Goal: Check status: Check status

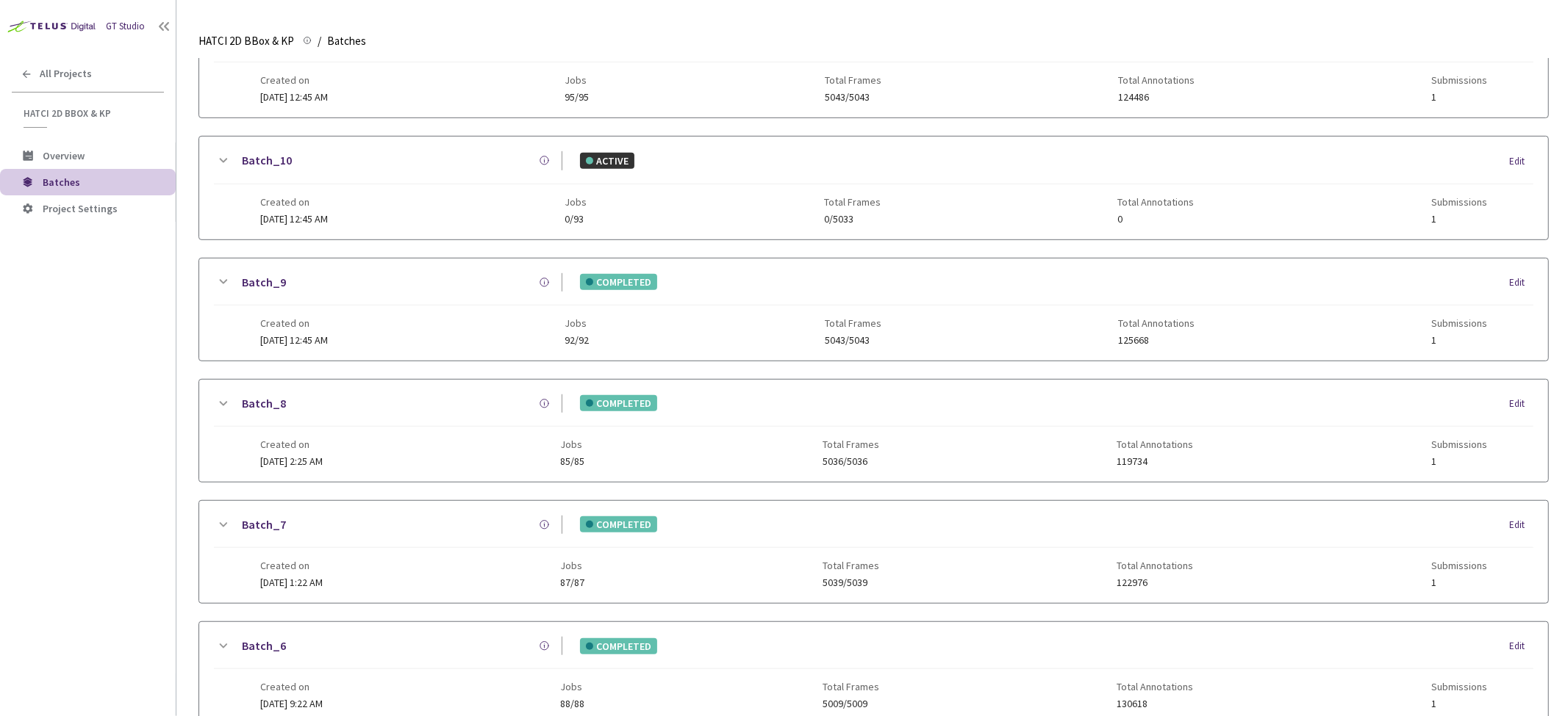
scroll to position [796, 0]
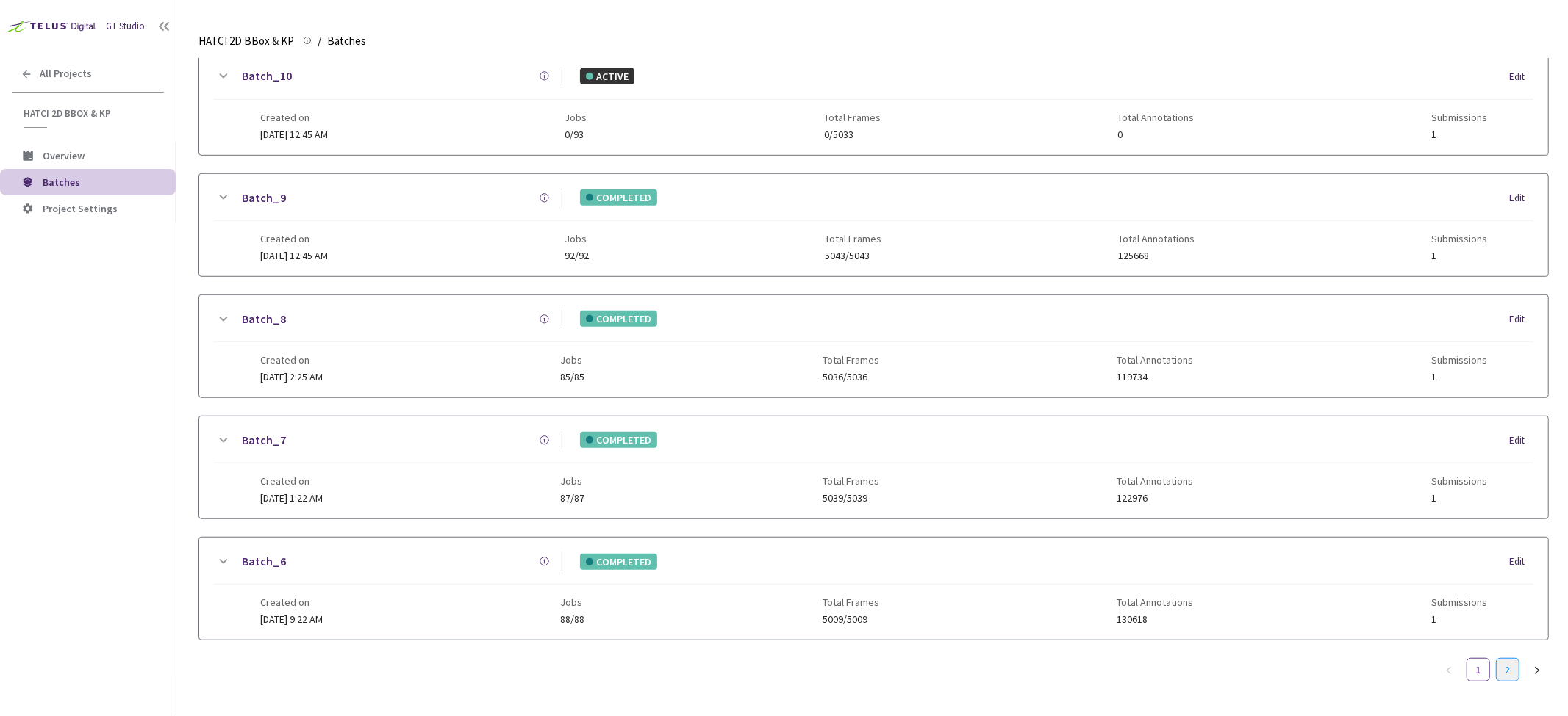
click at [1506, 662] on link "2" at bounding box center [1508, 670] width 22 height 22
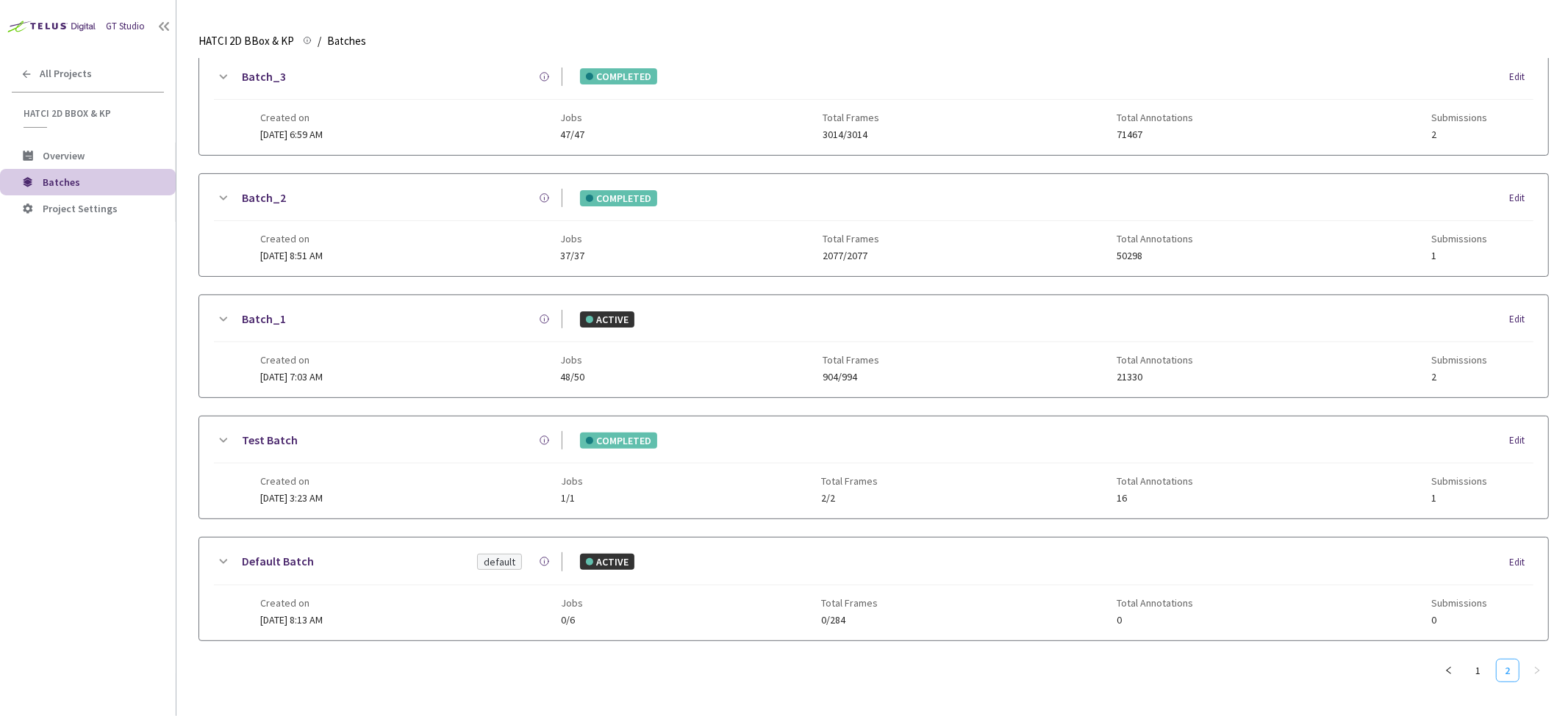
scroll to position [0, 0]
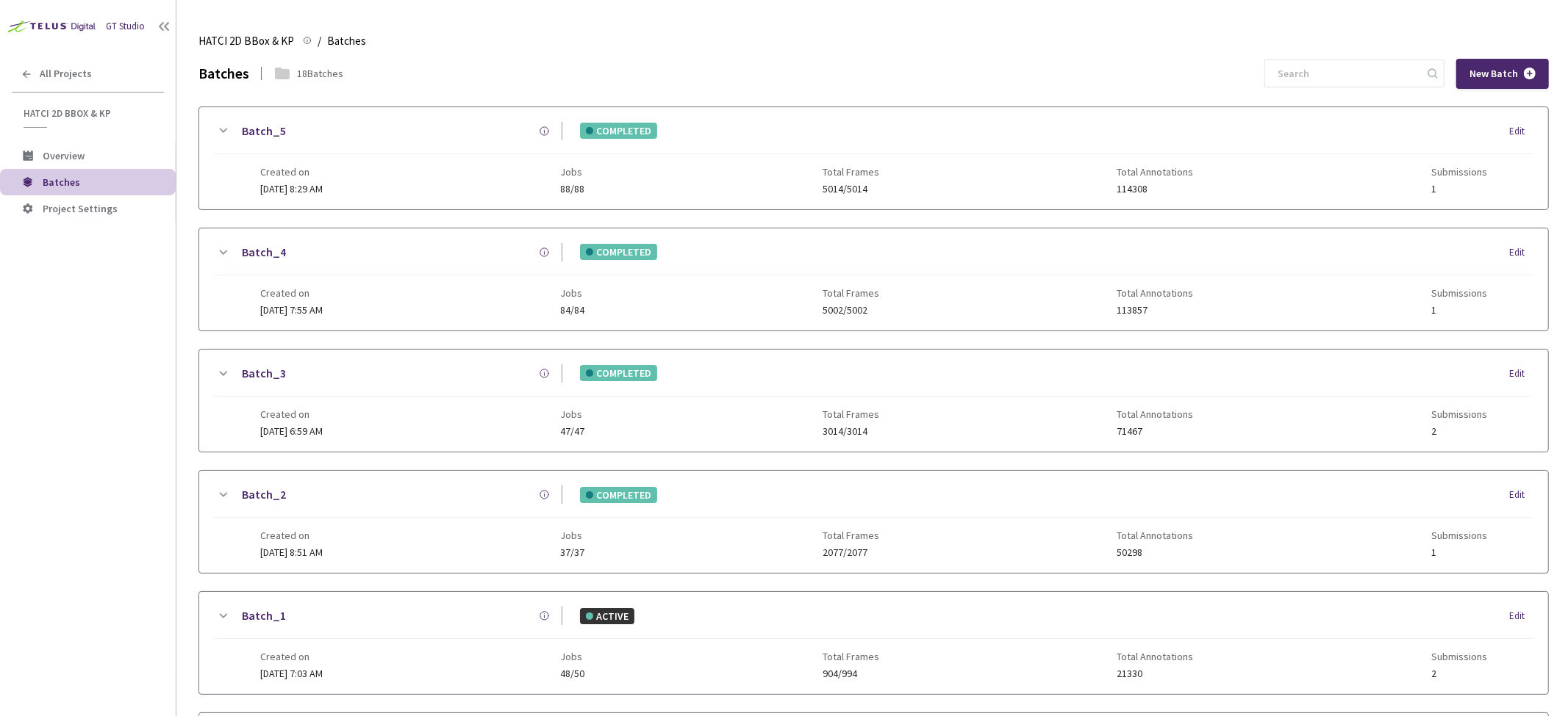
click at [225, 127] on icon at bounding box center [222, 130] width 18 height 18
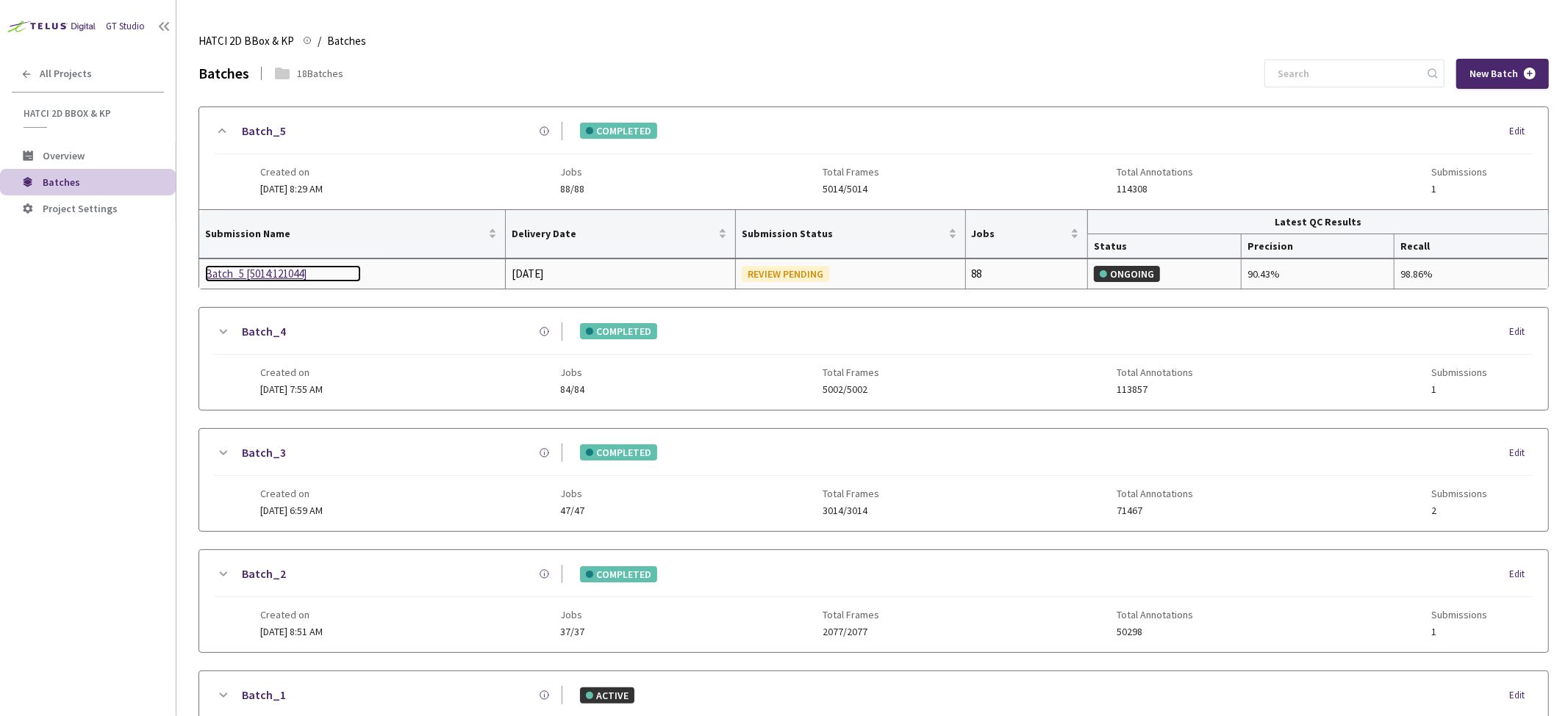
click at [269, 272] on div "Batch_5 [5014:121044]" at bounding box center [282, 274] width 156 height 18
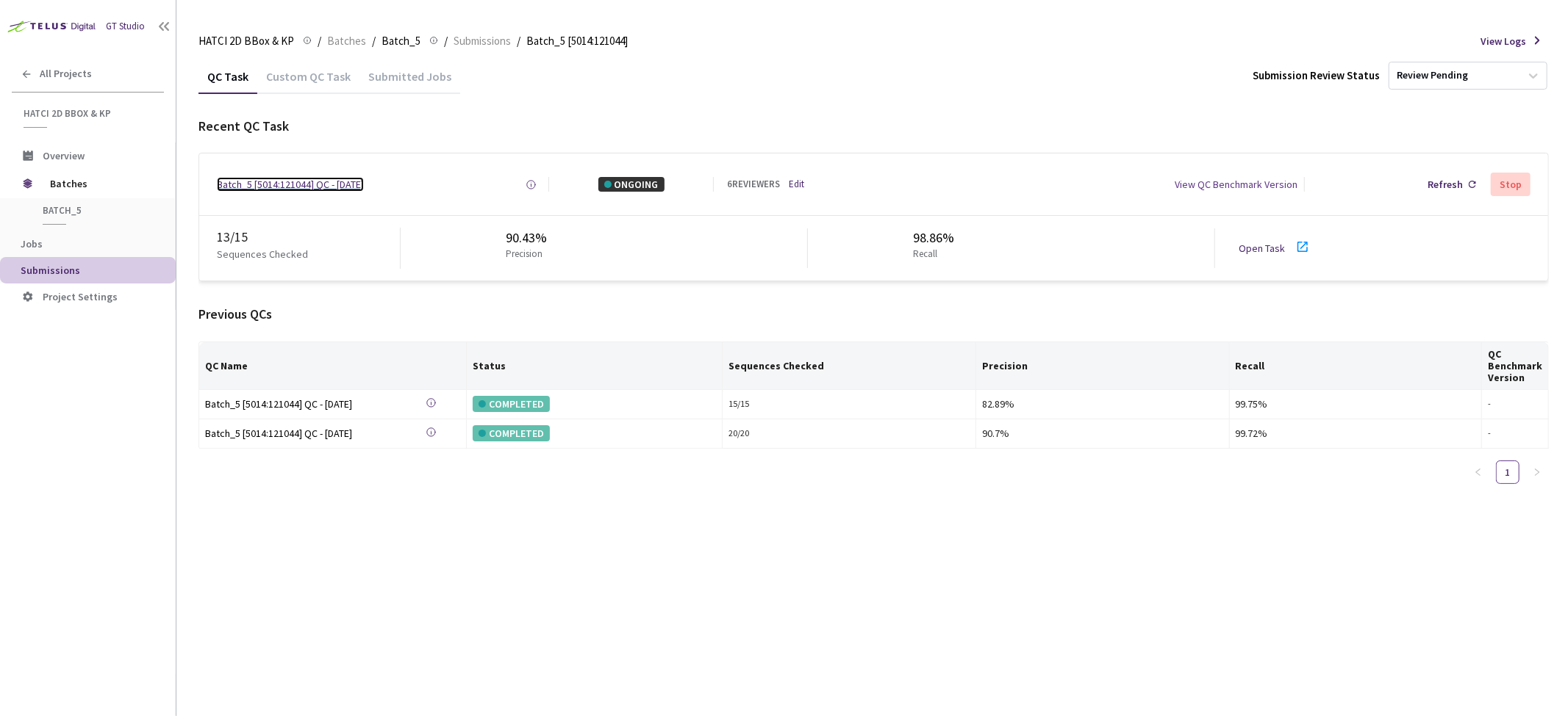
click at [340, 188] on div "Batch_5 [5014:121044] QC - [DATE]" at bounding box center [290, 184] width 147 height 14
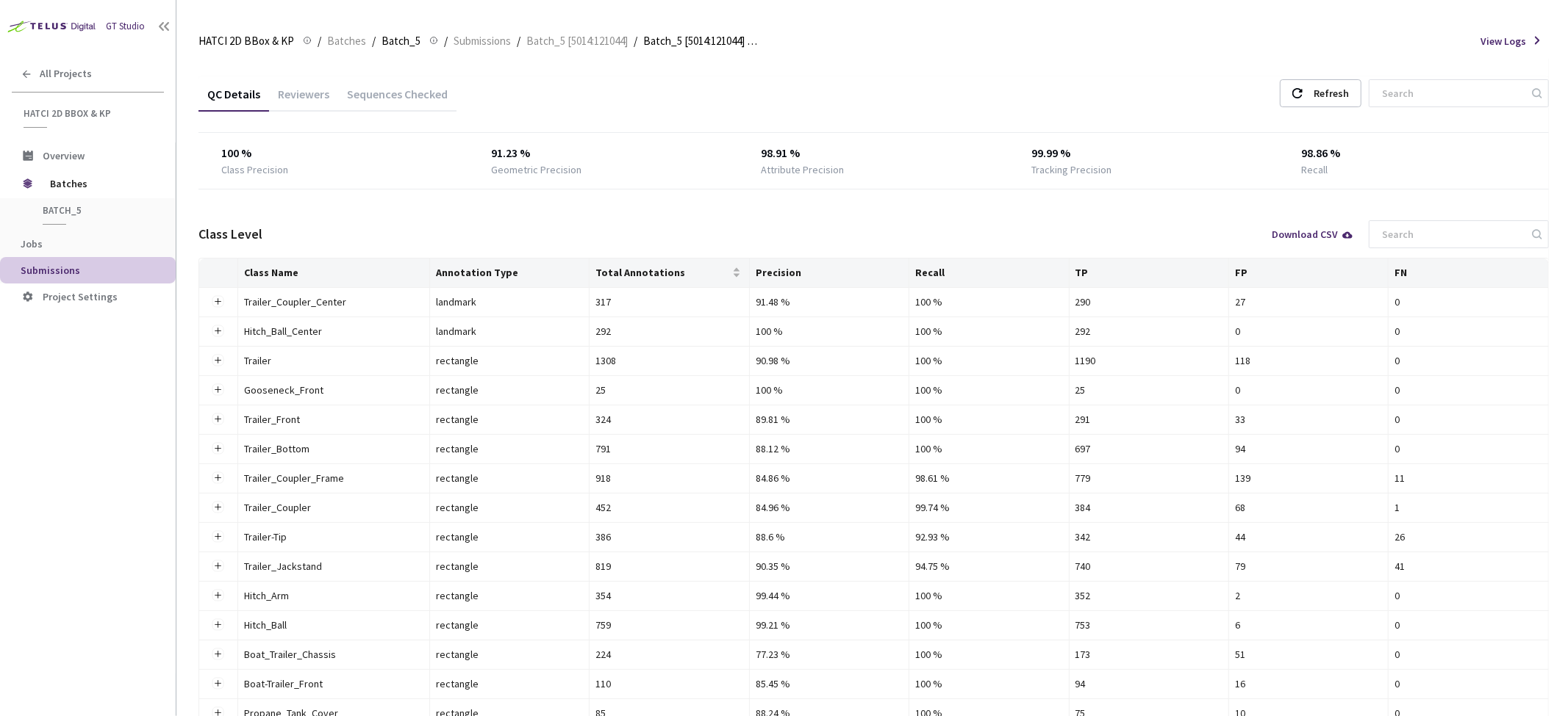
click at [284, 92] on div "Reviewers" at bounding box center [303, 99] width 69 height 25
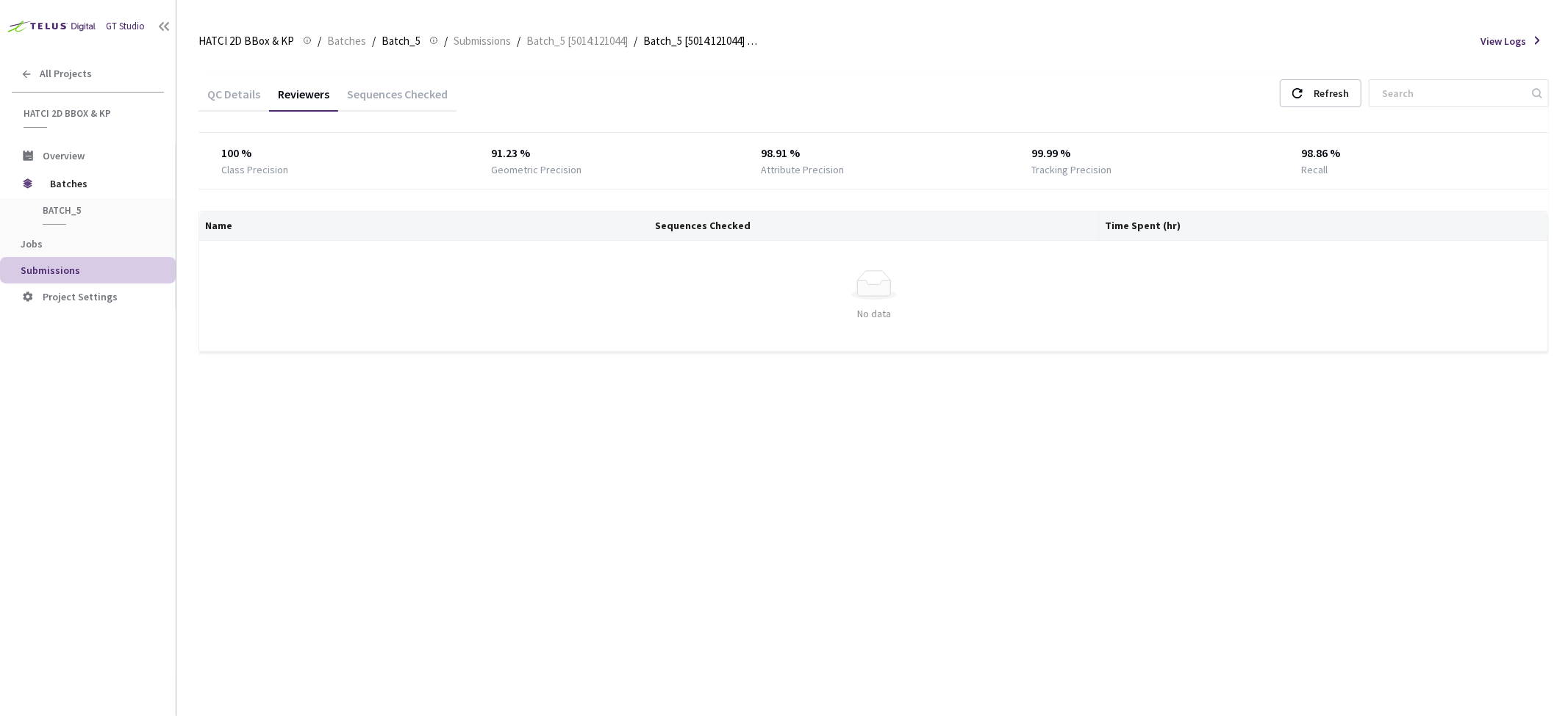
click at [427, 87] on div "Sequences Checked" at bounding box center [396, 99] width 118 height 25
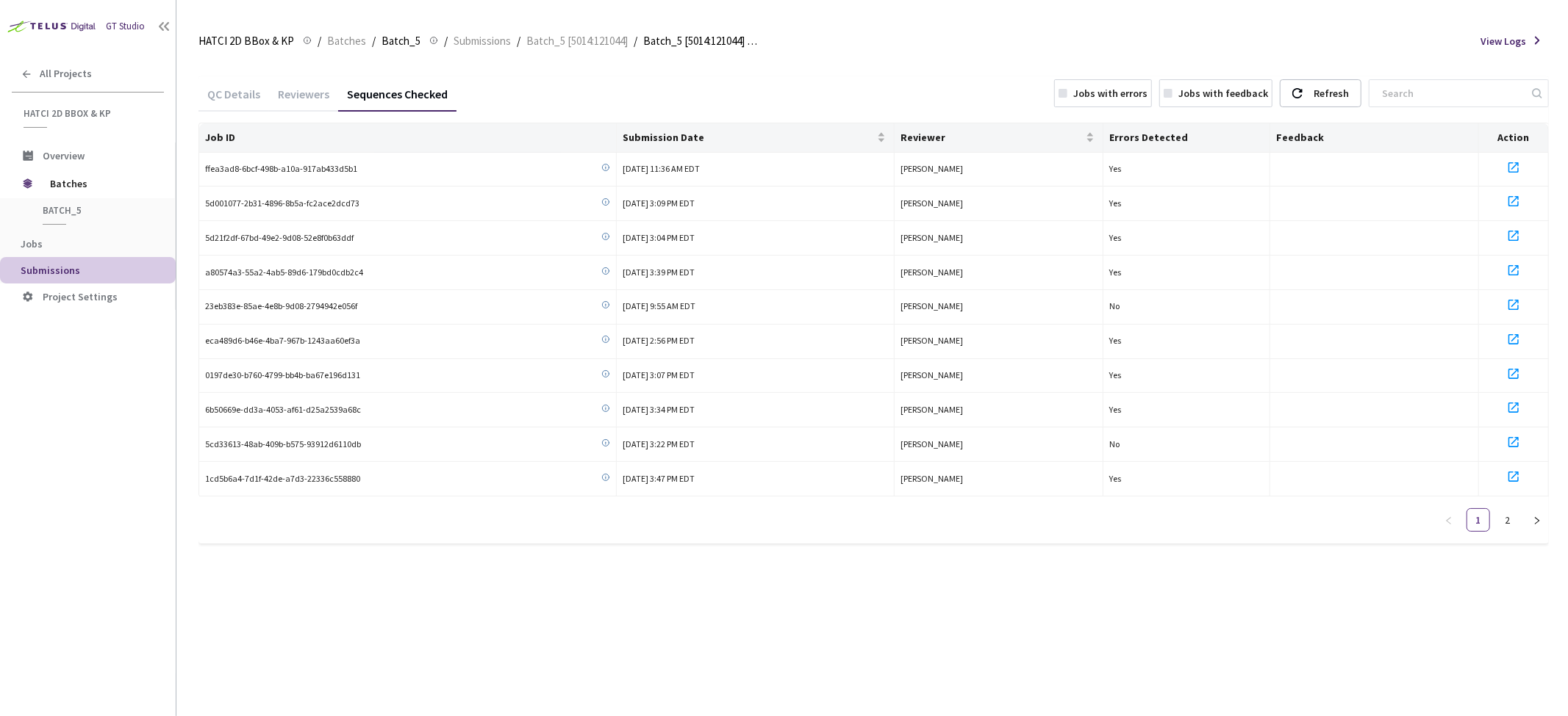
click at [316, 101] on div "Reviewers" at bounding box center [303, 99] width 69 height 25
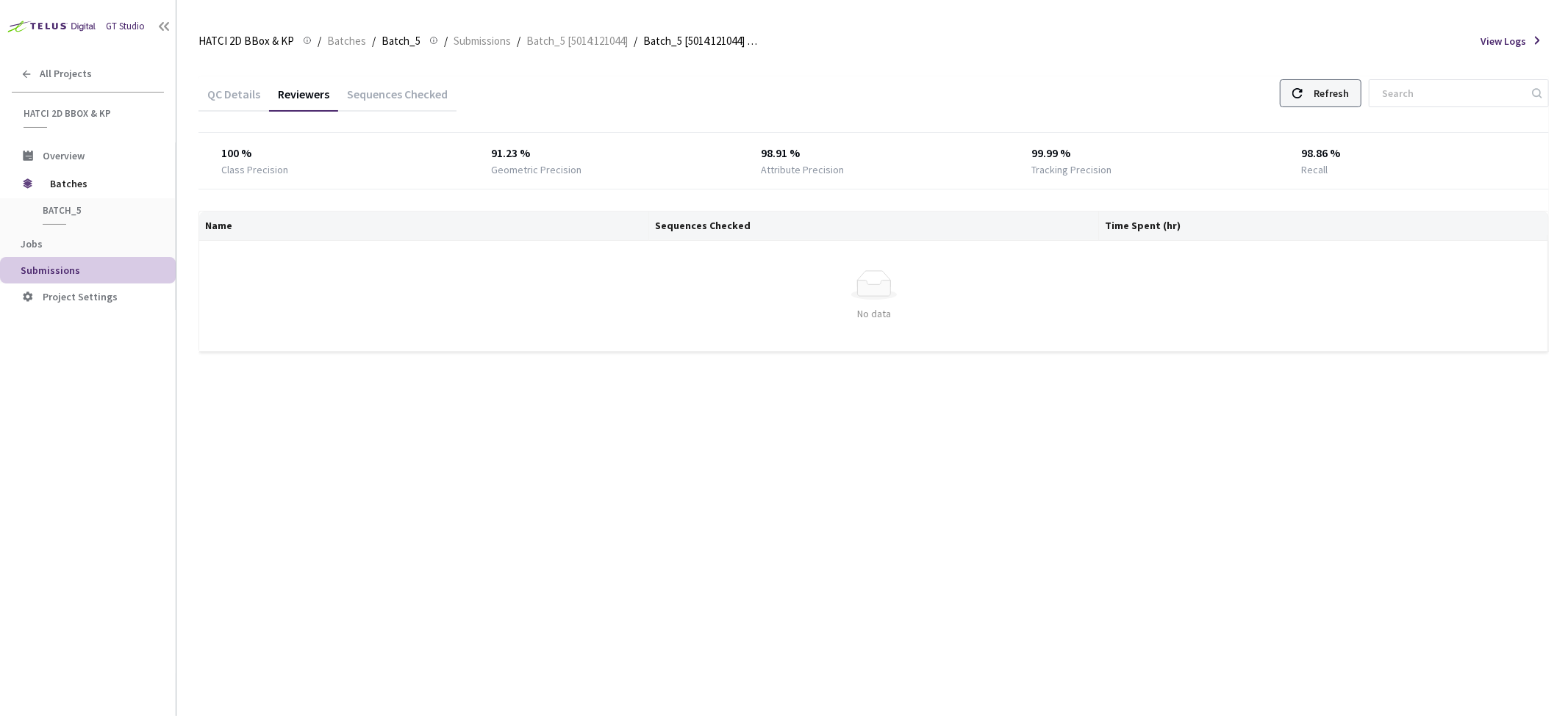
click at [1361, 93] on div "Refresh" at bounding box center [1320, 93] width 82 height 28
click at [240, 94] on div "QC Details" at bounding box center [233, 99] width 71 height 25
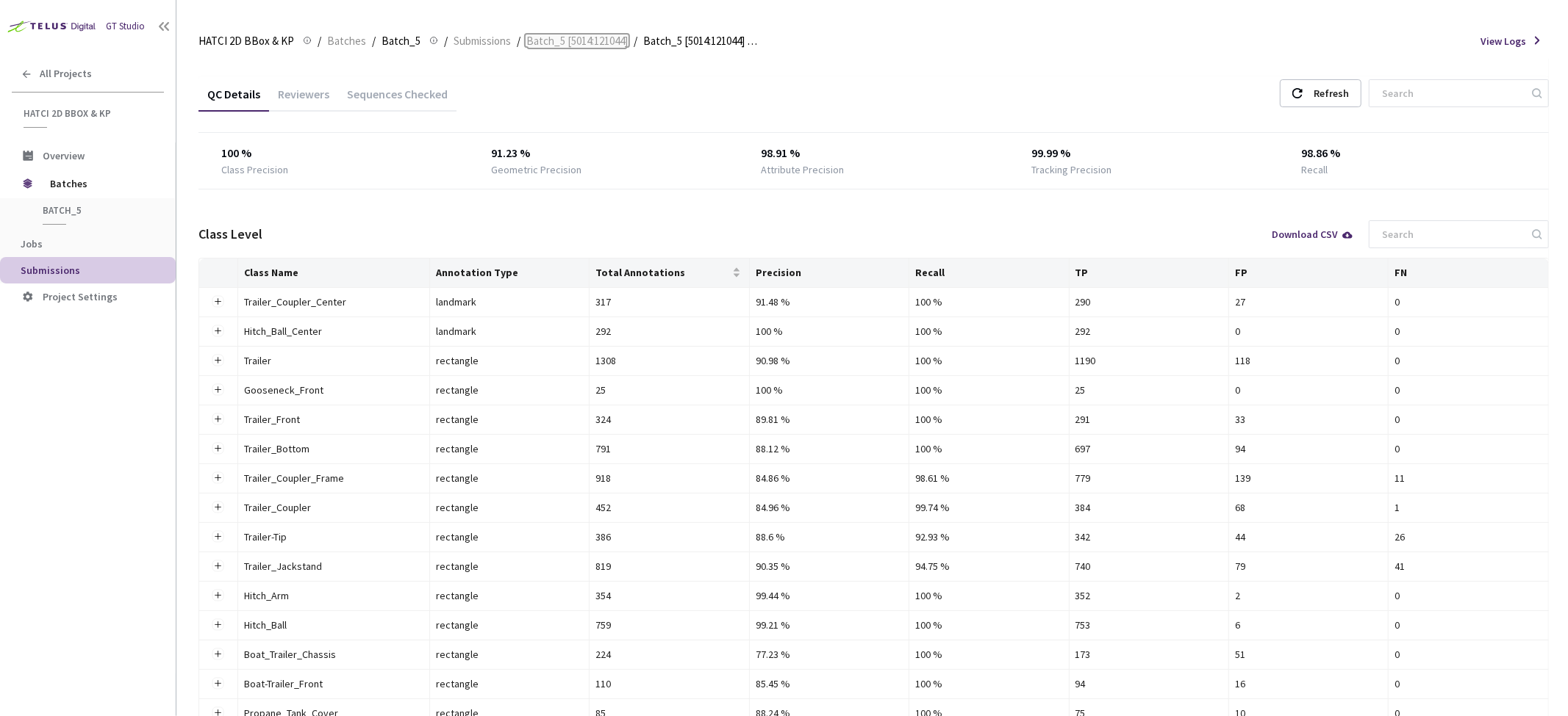
click at [596, 41] on span "Batch_5 [5014:121044]" at bounding box center [577, 41] width 101 height 18
